Goal: Information Seeking & Learning: Learn about a topic

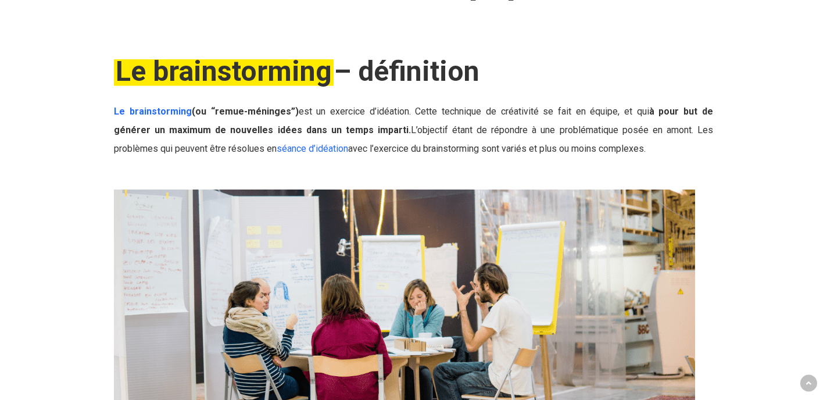
scroll to position [268, 0]
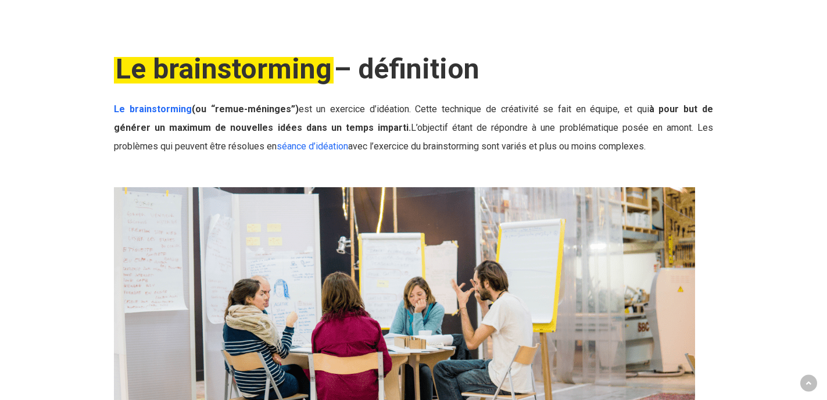
click at [393, 132] on span "(ou “remue-méninges”) est un exercice d’idéation. Cette technique de créativité…" at bounding box center [413, 127] width 599 height 48
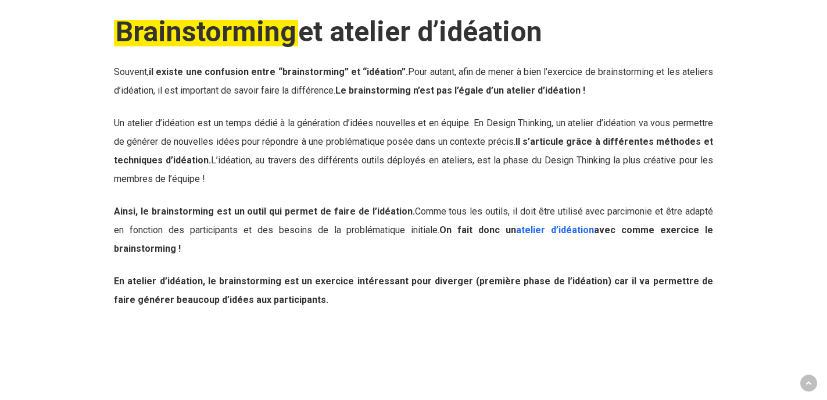
scroll to position [761, 0]
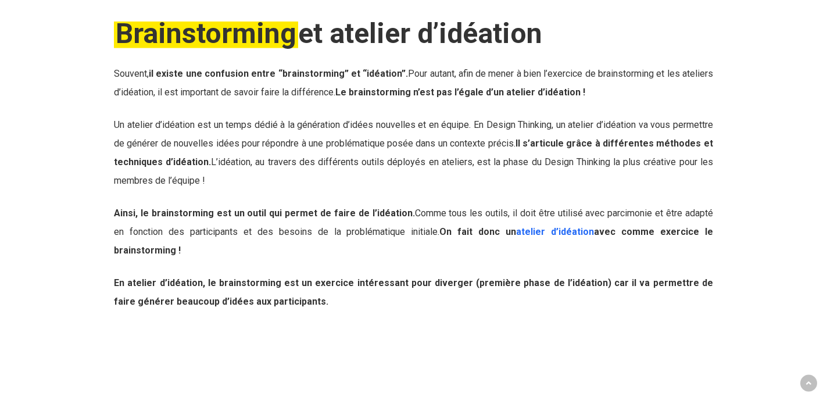
click at [144, 75] on span "Souvent, il existe une confusion entre “brainstorming” et “idéation”. Pour auta…" at bounding box center [413, 83] width 599 height 30
drag, startPoint x: 187, startPoint y: 125, endPoint x: 340, endPoint y: 118, distance: 153.0
click at [340, 118] on p "Un atelier d’idéation est un temps dédié à la génération d’idées nouvelles et e…" at bounding box center [413, 160] width 599 height 88
click at [375, 128] on span "Un atelier d’idéation est un temps dédié à la génération d’idées nouvelles et e…" at bounding box center [413, 152] width 599 height 67
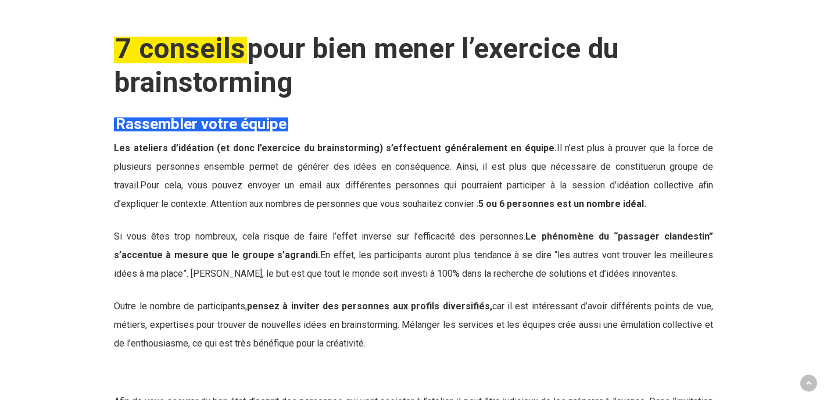
scroll to position [1941, 0]
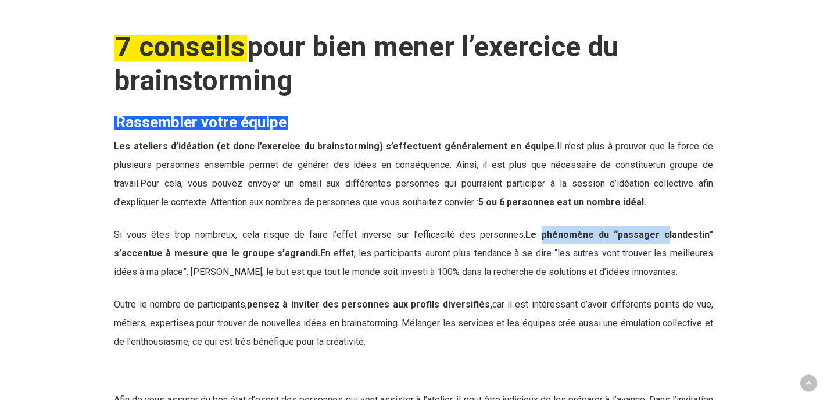
drag, startPoint x: 508, startPoint y: 218, endPoint x: 622, endPoint y: 208, distance: 114.3
click at [622, 225] on p "Si vous êtes trop nombreux, cela risque de faire l’effet inverse sur l’efficaci…" at bounding box center [413, 260] width 599 height 70
click at [181, 225] on p "Si vous êtes trop nombreux, cela risque de faire l’effet inverse sur l’efficaci…" at bounding box center [413, 260] width 599 height 70
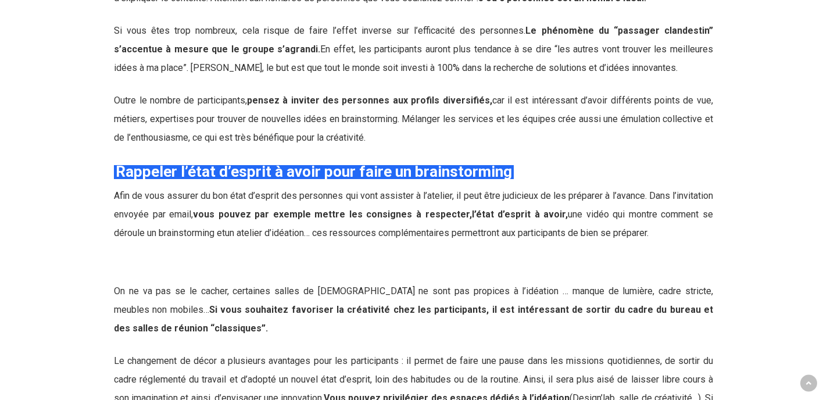
scroll to position [2146, 0]
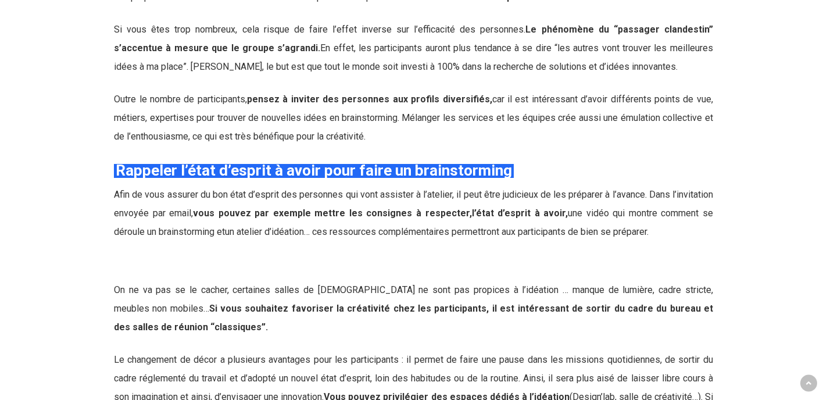
click at [350, 226] on span "… ces ressources complémentaires permettront aux participants de bien se prépar…" at bounding box center [476, 231] width 345 height 11
click at [285, 226] on span "un atelier d’idéation" at bounding box center [264, 231] width 79 height 11
click at [474, 185] on p "Afin de vous assurer du bon état d’esprit des personnes qui vont assister à l’a…" at bounding box center [413, 213] width 599 height 56
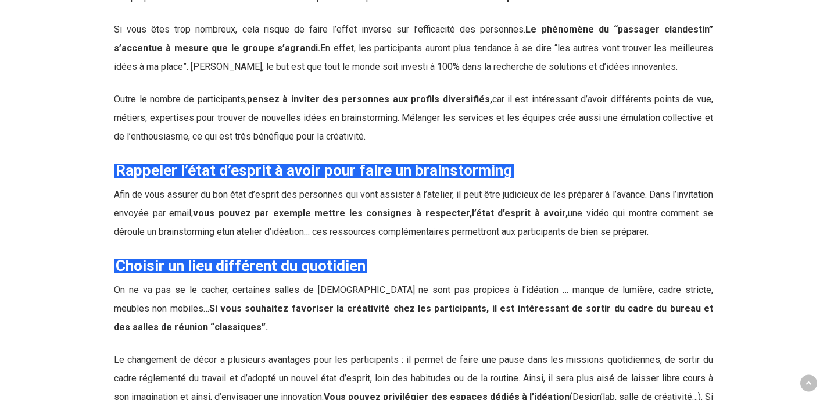
drag, startPoint x: 349, startPoint y: 153, endPoint x: 431, endPoint y: 150, distance: 82.0
drag, startPoint x: 396, startPoint y: 207, endPoint x: 326, endPoint y: 248, distance: 80.7
drag, startPoint x: 198, startPoint y: 127, endPoint x: 207, endPoint y: 127, distance: 9.3
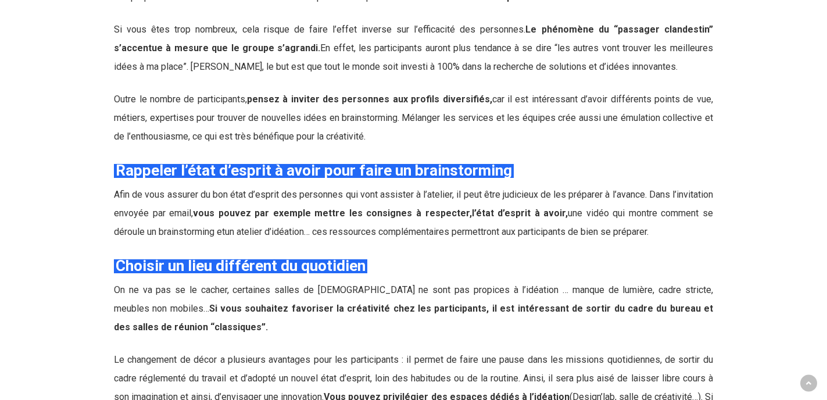
drag, startPoint x: 239, startPoint y: 57, endPoint x: 132, endPoint y: 69, distance: 107.6
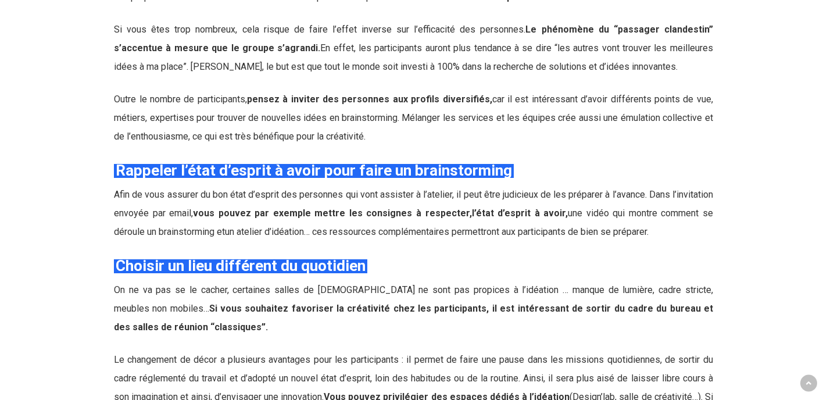
drag, startPoint x: 427, startPoint y: 192, endPoint x: 562, endPoint y: 191, distance: 135.4
drag, startPoint x: 539, startPoint y: 213, endPoint x: 708, endPoint y: 210, distance: 169.1
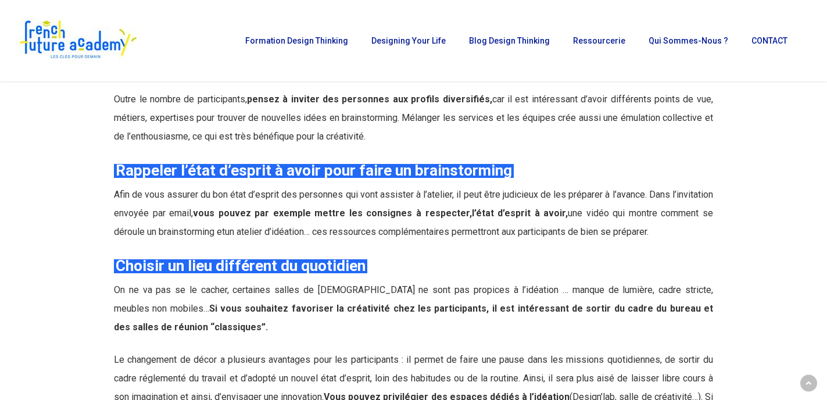
drag, startPoint x: 492, startPoint y: 143, endPoint x: 112, endPoint y: 142, distance: 380.6
drag, startPoint x: 447, startPoint y: 237, endPoint x: 623, endPoint y: 254, distance: 176.9
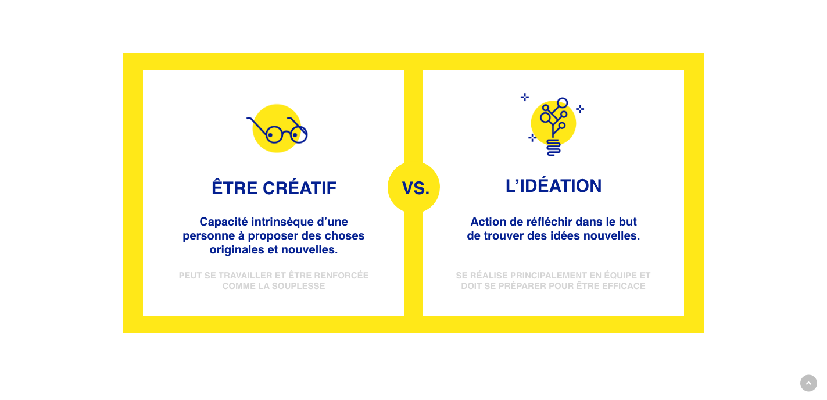
scroll to position [1123, 0]
